Goal: Task Accomplishment & Management: Complete application form

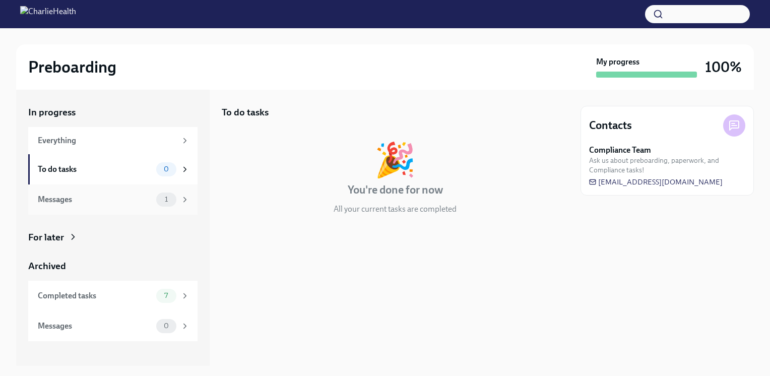
click at [103, 193] on div "Messages 1" at bounding box center [114, 199] width 152 height 14
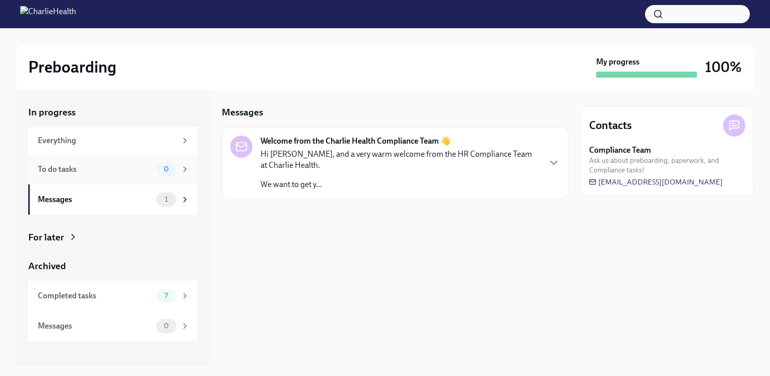
click at [109, 179] on div "To do tasks 0" at bounding box center [112, 169] width 169 height 30
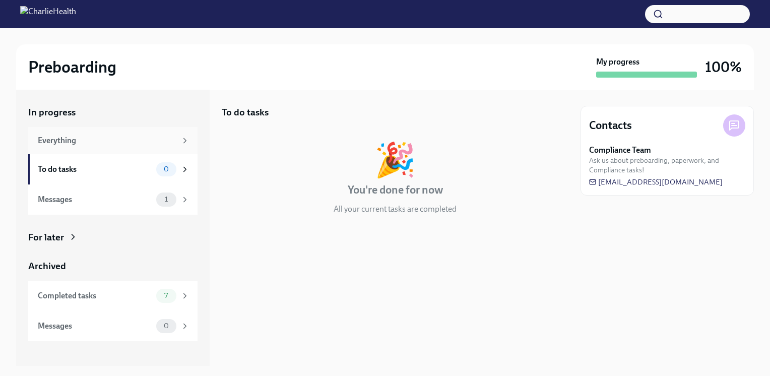
click at [119, 133] on div "Everything" at bounding box center [112, 140] width 169 height 27
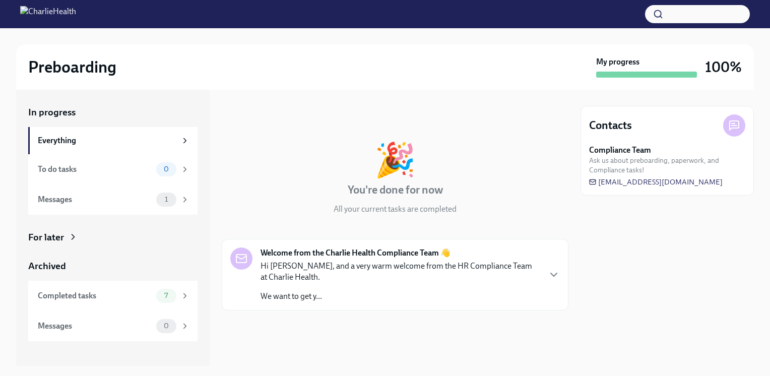
click at [452, 271] on p "Hi [PERSON_NAME], and a very warm welcome from the HR Compliance Team at Charli…" at bounding box center [399, 271] width 279 height 22
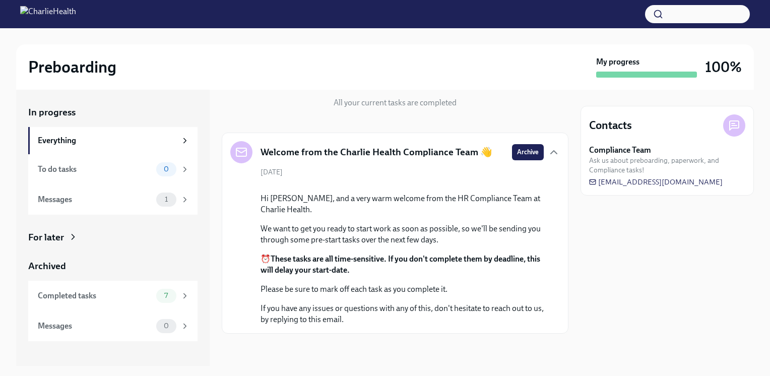
scroll to position [185, 0]
click at [112, 300] on div "Completed tasks" at bounding box center [95, 295] width 114 height 11
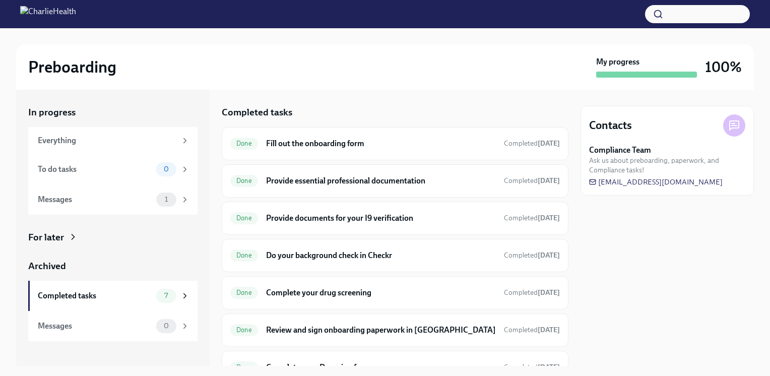
click at [93, 269] on div "Archived" at bounding box center [112, 265] width 169 height 13
click at [82, 233] on div "For later" at bounding box center [112, 237] width 169 height 13
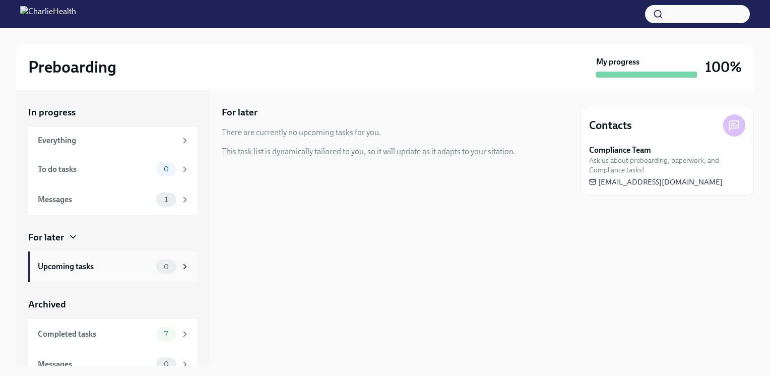
click at [109, 269] on div "Upcoming tasks" at bounding box center [95, 266] width 114 height 11
click at [133, 189] on div "Messages 1" at bounding box center [112, 199] width 169 height 30
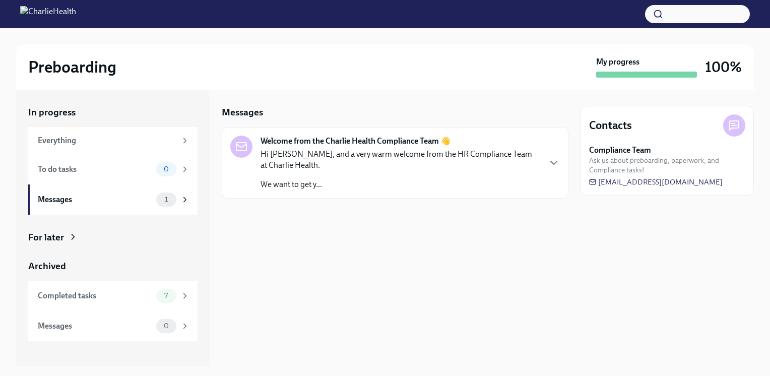
drag, startPoint x: 274, startPoint y: 200, endPoint x: 270, endPoint y: 209, distance: 9.0
click at [270, 209] on div at bounding box center [395, 214] width 347 height 32
drag, startPoint x: 769, startPoint y: 104, endPoint x: 771, endPoint y: 179, distance: 75.1
click at [769, 179] on html "Preboarding My progress 100% In progress Everything To do tasks 0 Messages 1 Fo…" at bounding box center [385, 188] width 770 height 376
click at [528, 196] on div "Welcome from the Charlie Health Compliance Team 👋 Hi [PERSON_NAME], and a very …" at bounding box center [395, 163] width 347 height 72
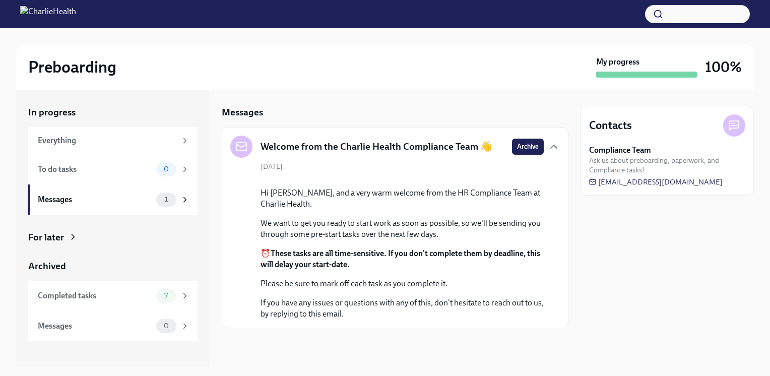
scroll to position [73, 0]
click at [155, 303] on div "Completed tasks 7" at bounding box center [112, 296] width 169 height 30
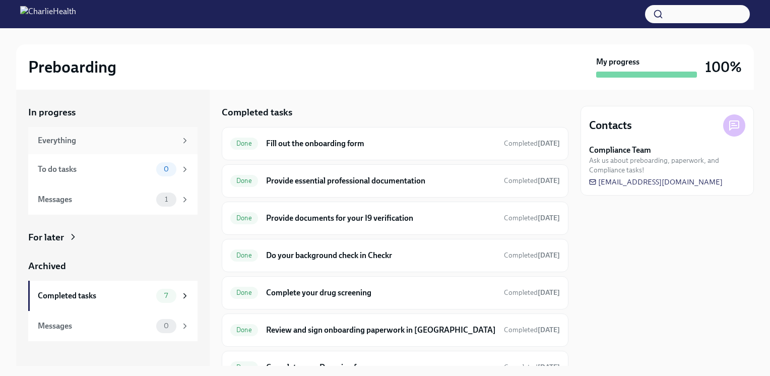
click at [156, 149] on div "Everything" at bounding box center [112, 140] width 169 height 27
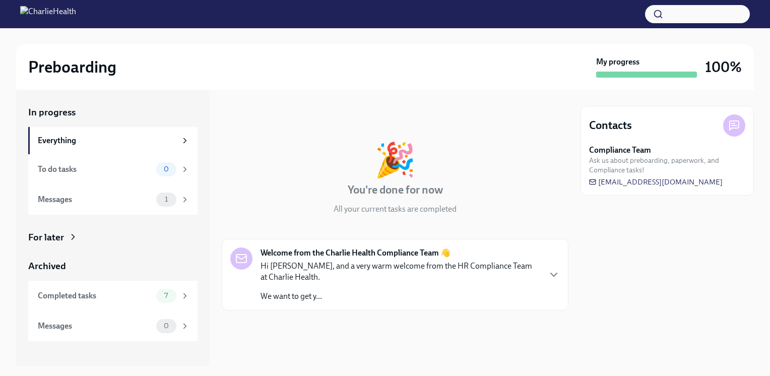
click at [365, 295] on p "We want to get y..." at bounding box center [399, 296] width 279 height 11
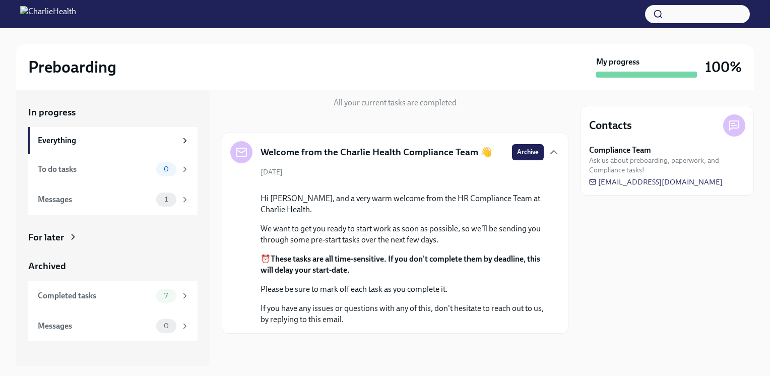
scroll to position [185, 0]
click at [115, 170] on div "To do tasks" at bounding box center [95, 169] width 114 height 11
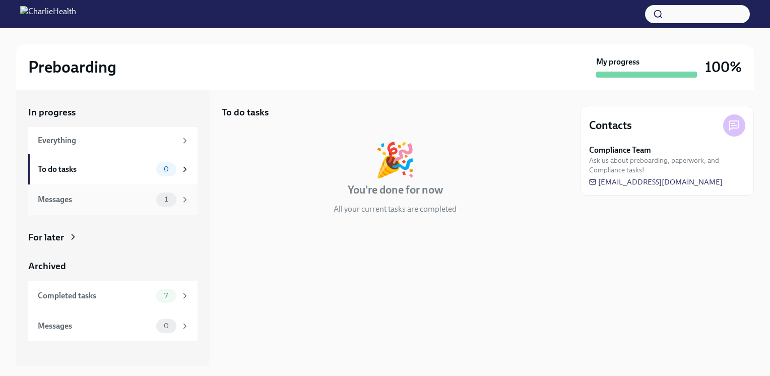
click at [151, 189] on div "Messages 1" at bounding box center [112, 199] width 169 height 30
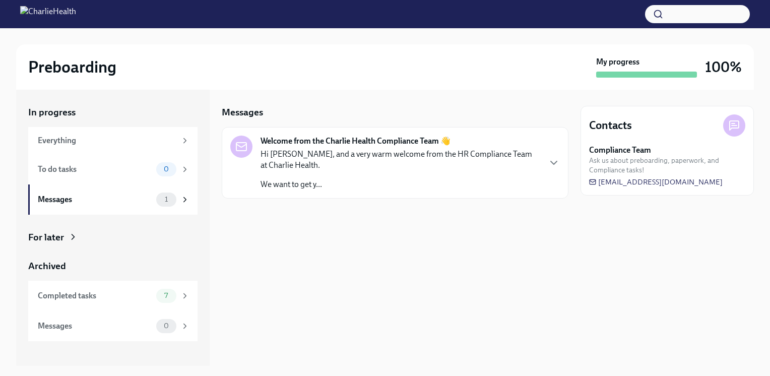
click at [359, 181] on p "We want to get y..." at bounding box center [399, 184] width 279 height 11
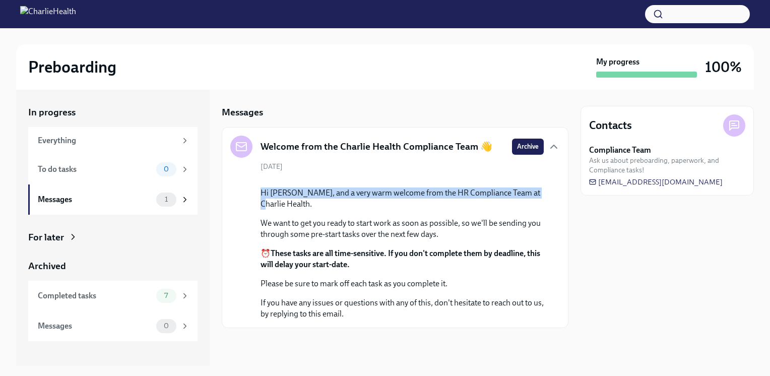
drag, startPoint x: 569, startPoint y: 243, endPoint x: 570, endPoint y: 263, distance: 19.7
click at [570, 263] on div "In progress Everything To do tasks 0 Messages 1 For later Archived Completed ta…" at bounding box center [384, 228] width 737 height 276
click at [146, 203] on div "Messages" at bounding box center [95, 199] width 114 height 11
click at [83, 240] on div "For later" at bounding box center [112, 237] width 169 height 13
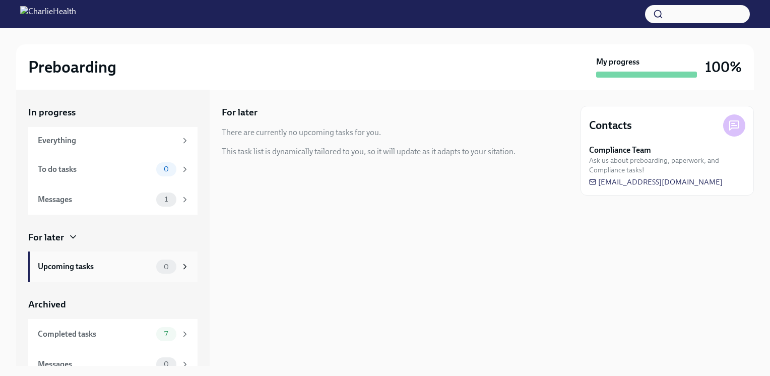
click at [125, 271] on div "Upcoming tasks" at bounding box center [95, 266] width 114 height 11
click at [150, 341] on div "Completed tasks 7" at bounding box center [112, 334] width 169 height 30
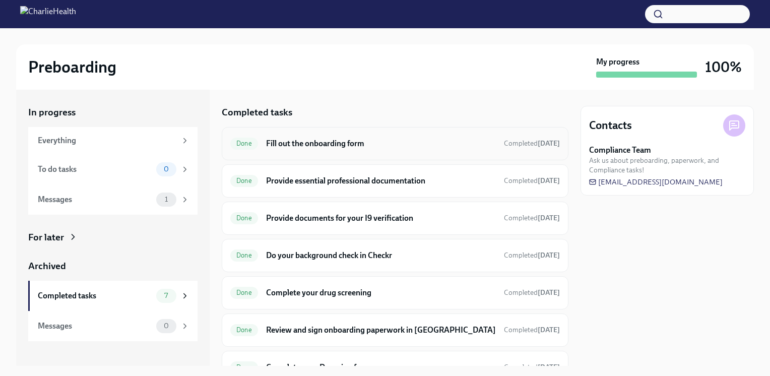
click at [424, 134] on div "Done Fill out the onboarding form Completed [DATE]" at bounding box center [395, 143] width 347 height 33
click at [373, 142] on h6 "Fill out the onboarding form" at bounding box center [381, 143] width 230 height 11
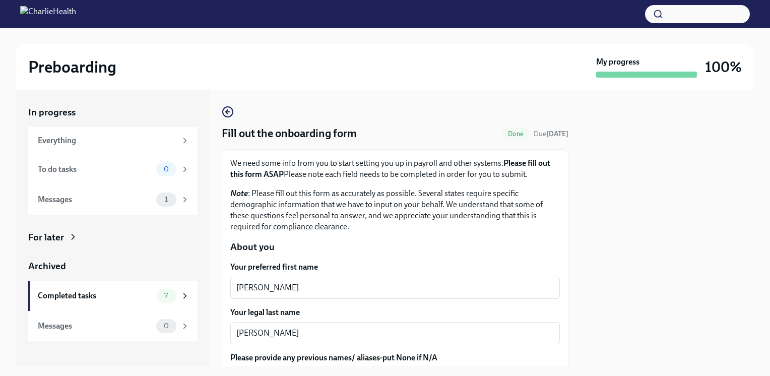
drag, startPoint x: 234, startPoint y: 110, endPoint x: 226, endPoint y: 118, distance: 11.8
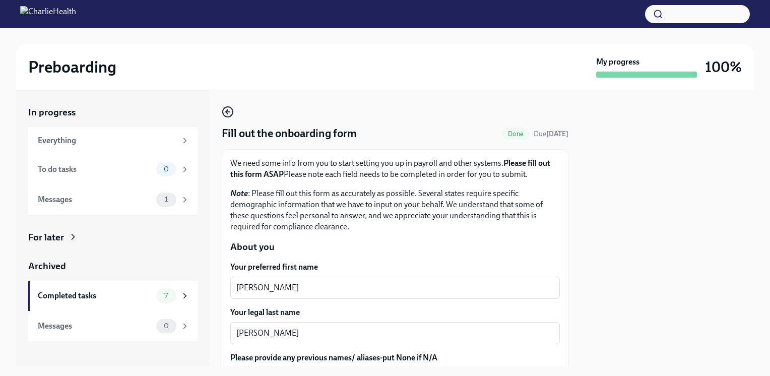
click at [229, 112] on icon "button" at bounding box center [228, 112] width 4 height 0
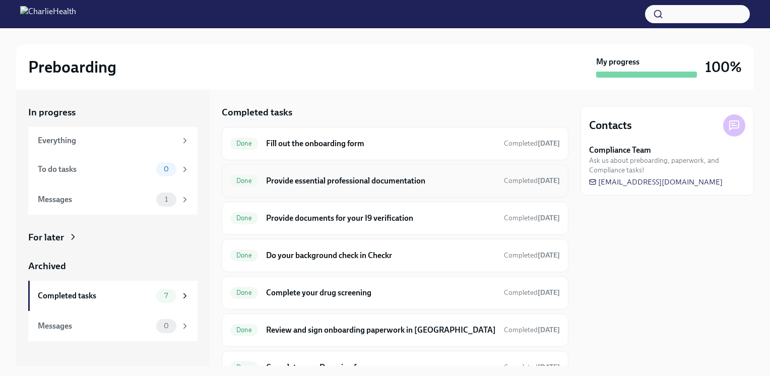
click at [386, 181] on h6 "Provide essential professional documentation" at bounding box center [381, 180] width 230 height 11
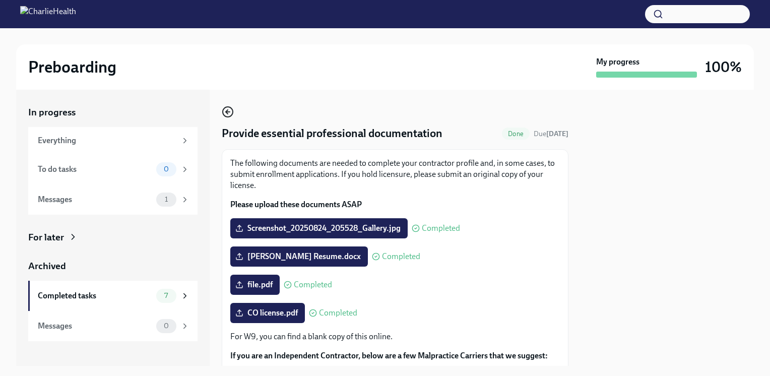
click at [226, 109] on icon "button" at bounding box center [228, 112] width 12 height 12
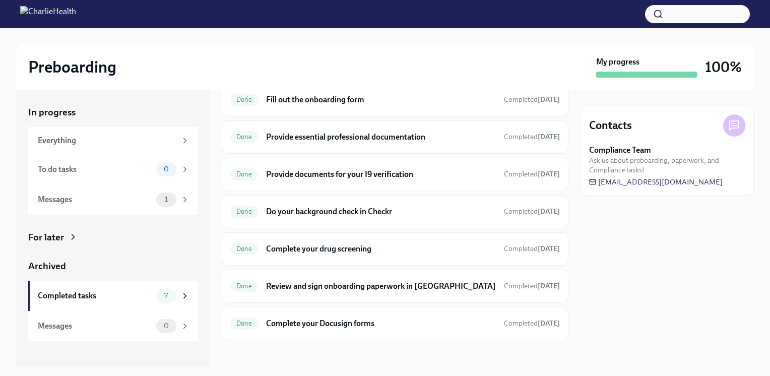
scroll to position [48, 0]
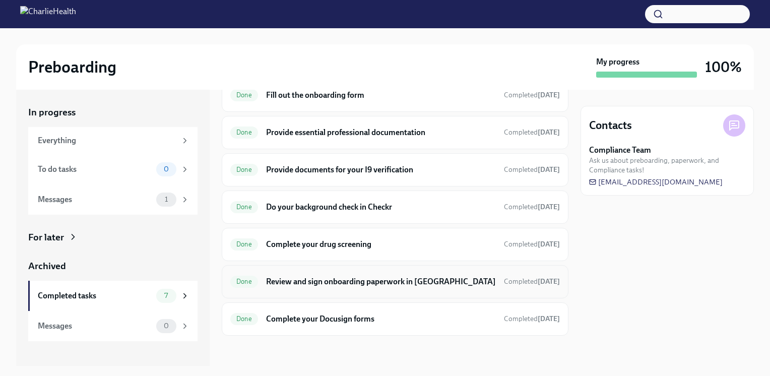
click at [345, 278] on h6 "Review and sign onboarding paperwork in [GEOGRAPHIC_DATA]" at bounding box center [381, 281] width 230 height 11
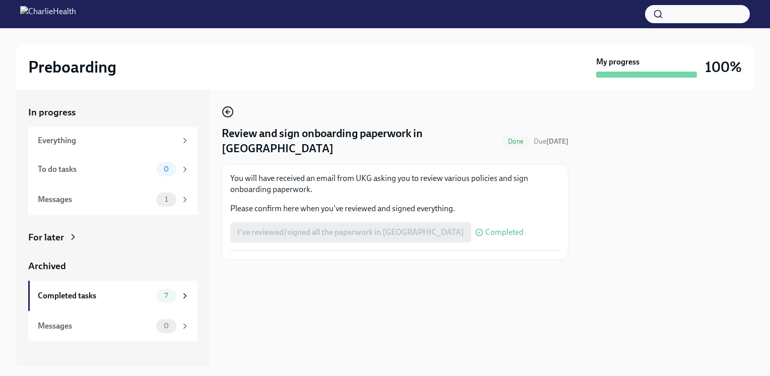
click at [224, 106] on icon "button" at bounding box center [228, 112] width 12 height 12
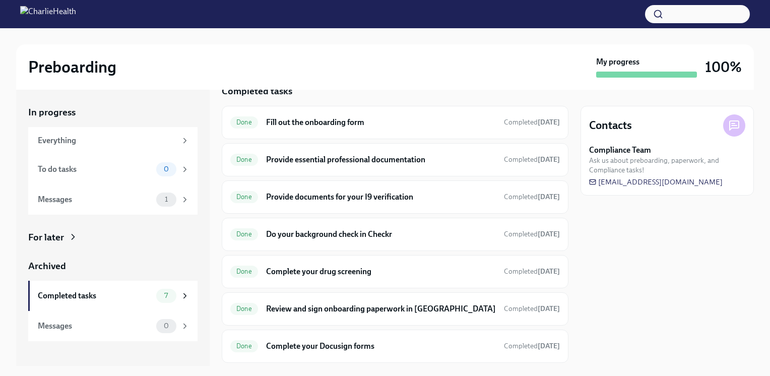
scroll to position [48, 0]
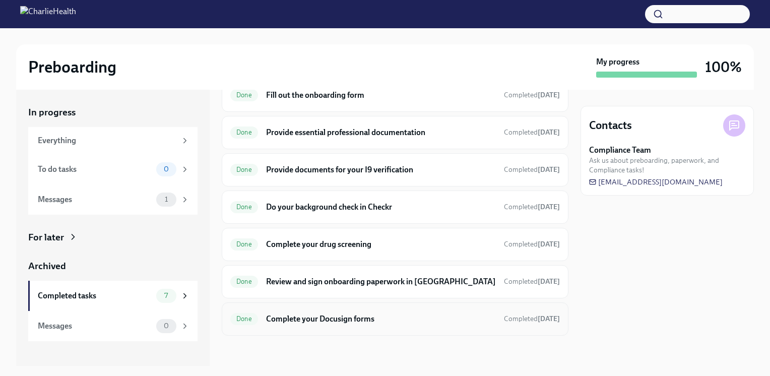
click at [431, 323] on div "Done Complete your Docusign forms Completed [DATE]" at bounding box center [394, 319] width 329 height 16
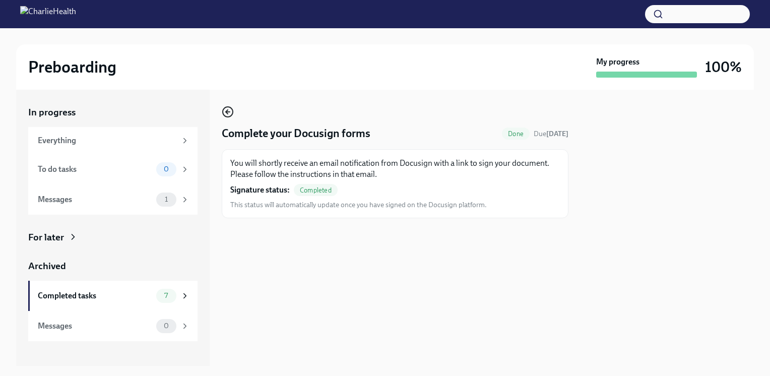
click at [229, 108] on icon "button" at bounding box center [228, 112] width 12 height 12
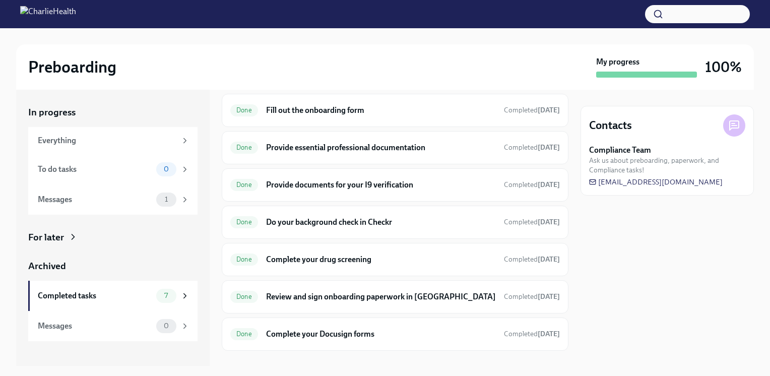
scroll to position [48, 0]
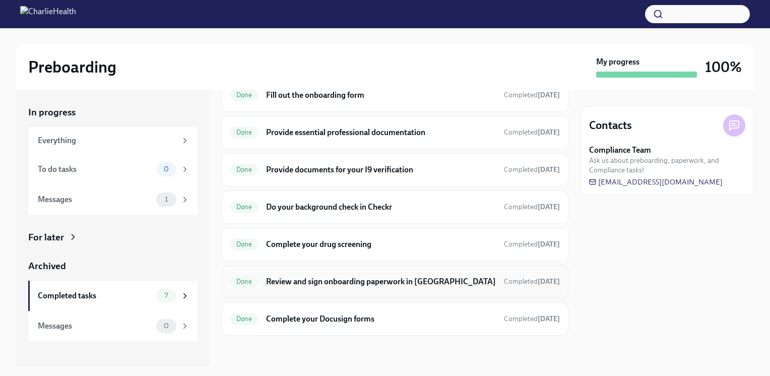
click at [364, 284] on h6 "Review and sign onboarding paperwork in [GEOGRAPHIC_DATA]" at bounding box center [381, 281] width 230 height 11
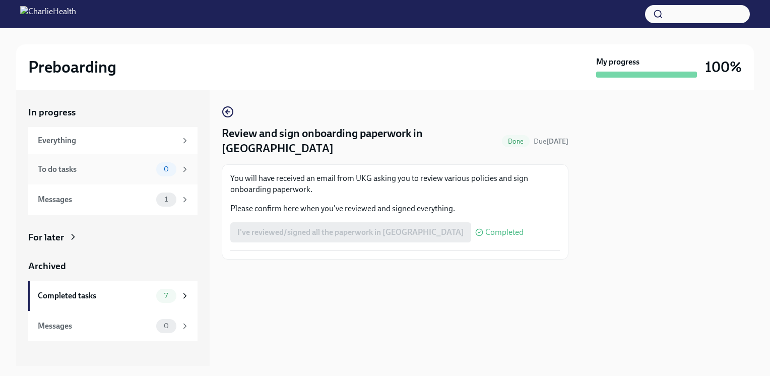
click at [95, 166] on div "To do tasks" at bounding box center [95, 169] width 114 height 11
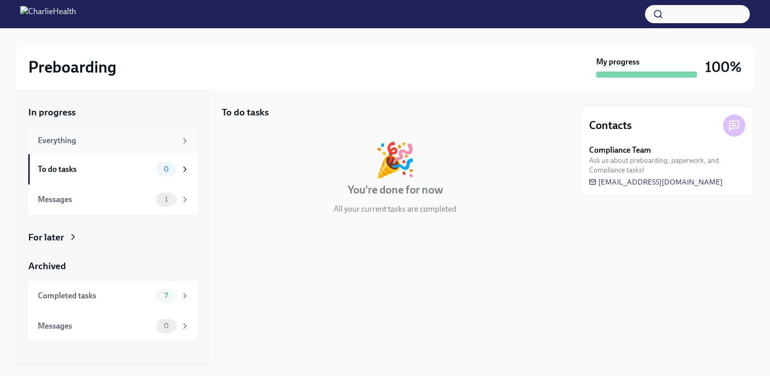
click at [95, 137] on div "Everything" at bounding box center [107, 140] width 139 height 11
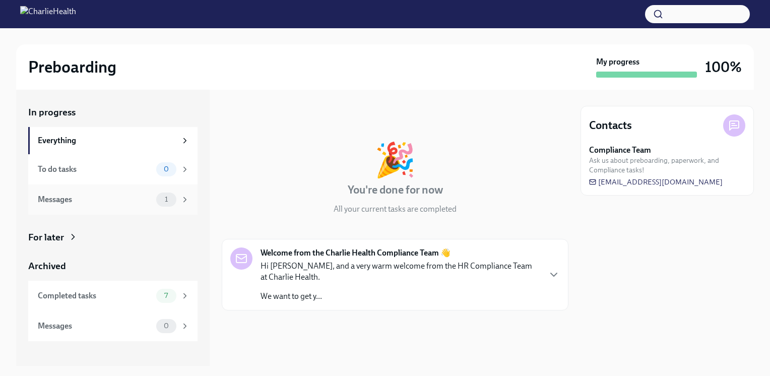
click at [101, 211] on div "Messages 1" at bounding box center [112, 199] width 169 height 30
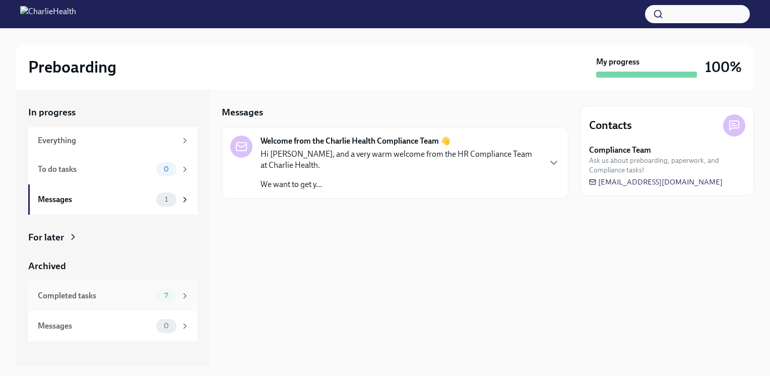
click at [120, 300] on div "Completed tasks" at bounding box center [95, 295] width 114 height 11
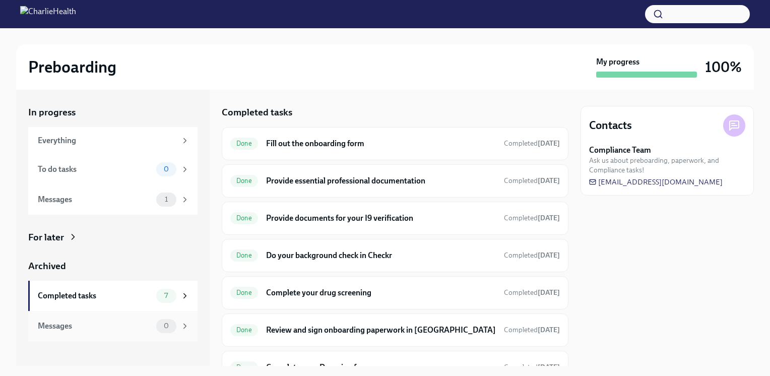
click at [120, 315] on div "Messages 0" at bounding box center [112, 326] width 169 height 30
